Goal: Information Seeking & Learning: Learn about a topic

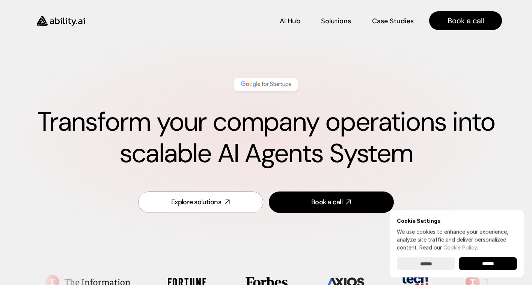
click at [497, 272] on div "Cookie Settings We use cookies to enhance your experience, analyze site traffic…" at bounding box center [456, 244] width 135 height 68
click at [493, 264] on input "******" at bounding box center [488, 263] width 58 height 13
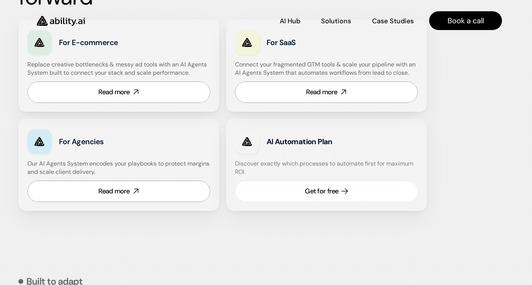
scroll to position [488, 0]
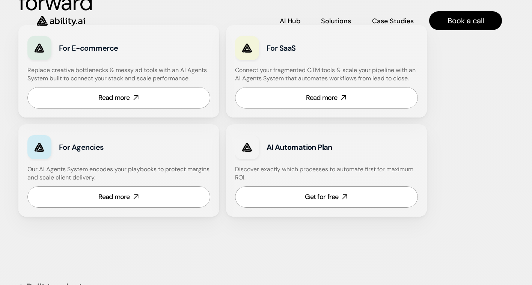
drag, startPoint x: 282, startPoint y: 51, endPoint x: 273, endPoint y: 44, distance: 11.5
drag, startPoint x: 273, startPoint y: 44, endPoint x: 263, endPoint y: 103, distance: 59.1
drag, startPoint x: 306, startPoint y: 211, endPoint x: 285, endPoint y: 203, distance: 22.2
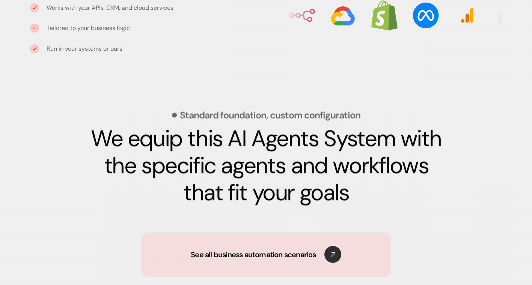
scroll to position [1324, 0]
